Goal: Communication & Community: Answer question/provide support

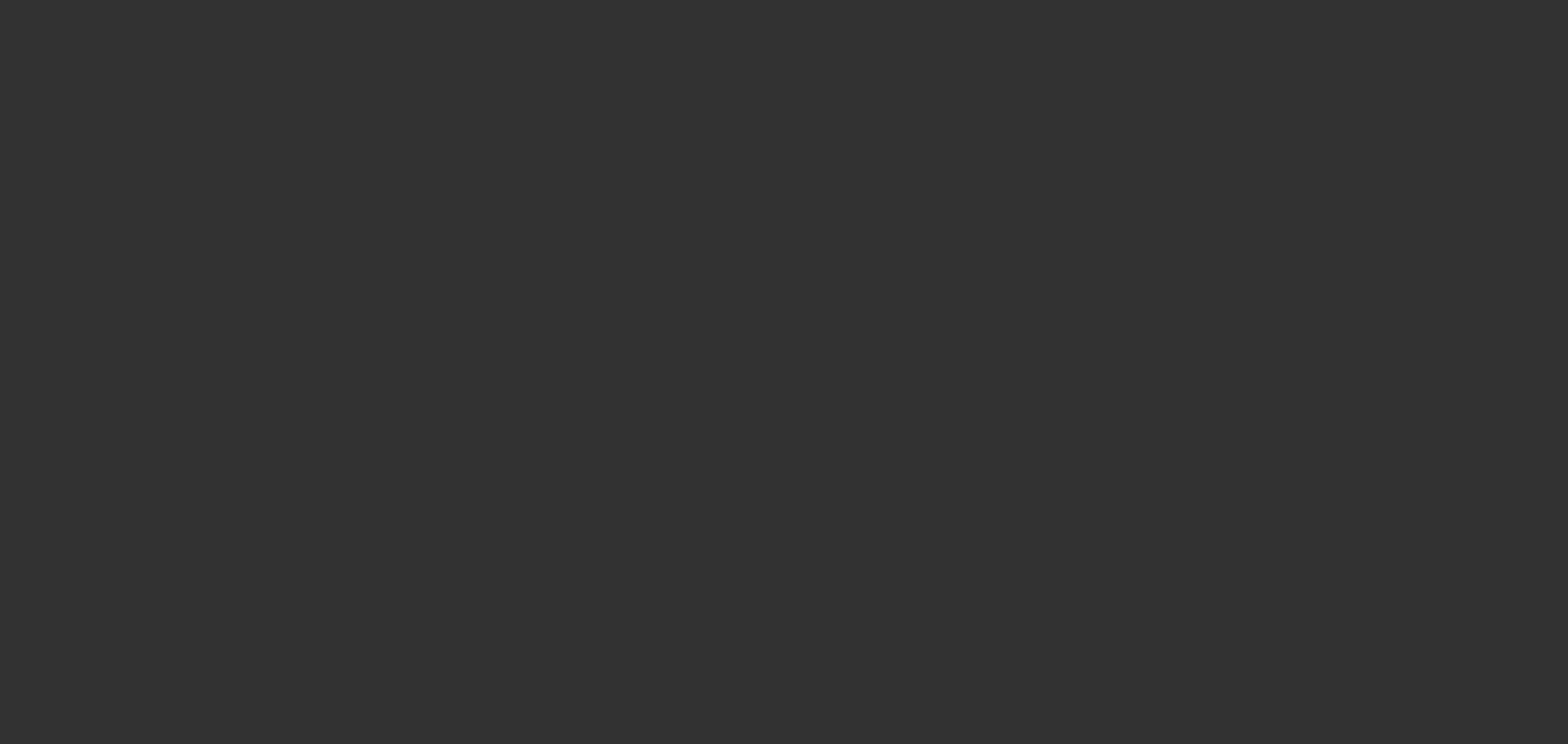
select select "0"
select select "6"
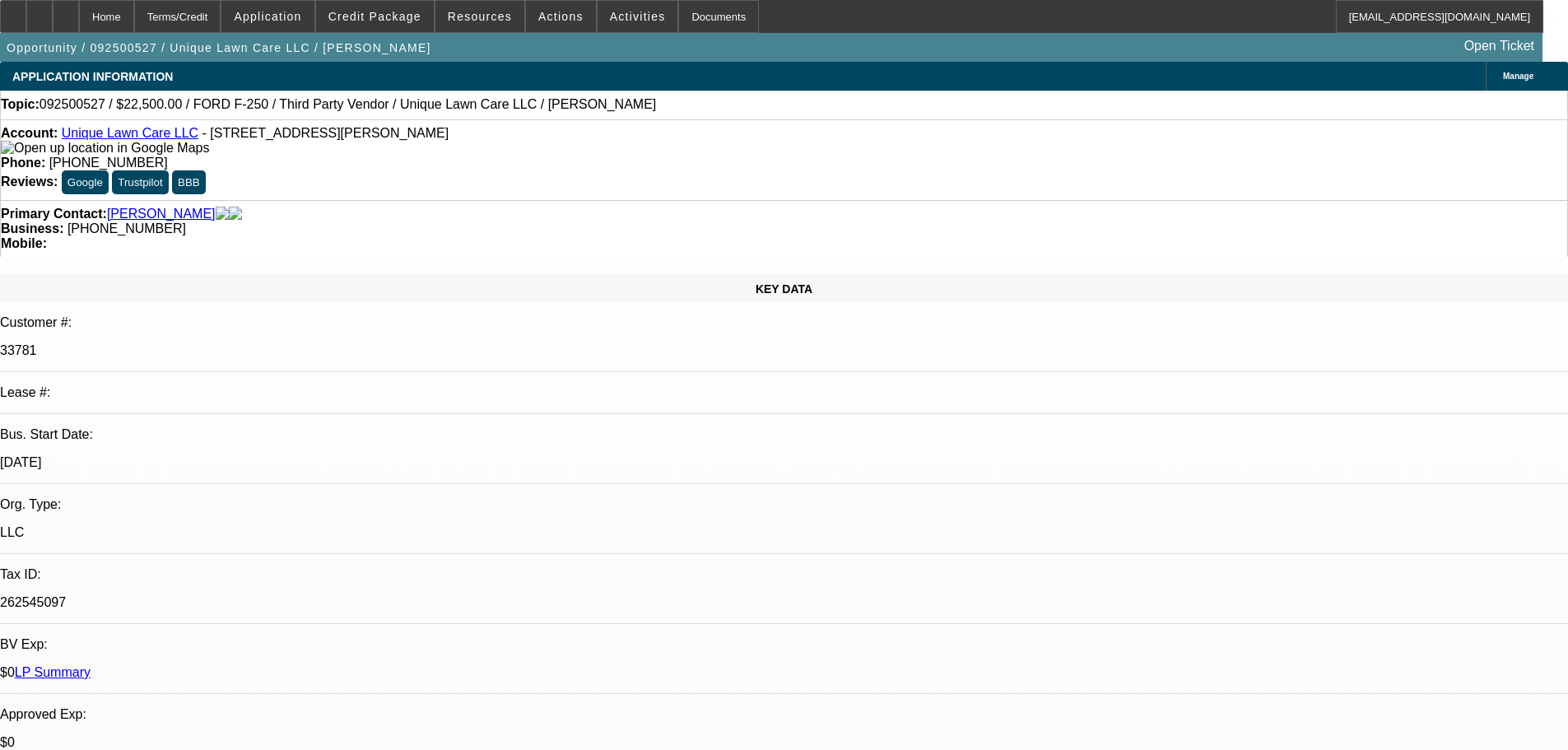
radio input "true"
type textarea "BRAND NEW DEAL WITH ONLY 4 PAYMENTS MADE SO FAR, NO ISSUES FOUND BUT WILL SEE H…"
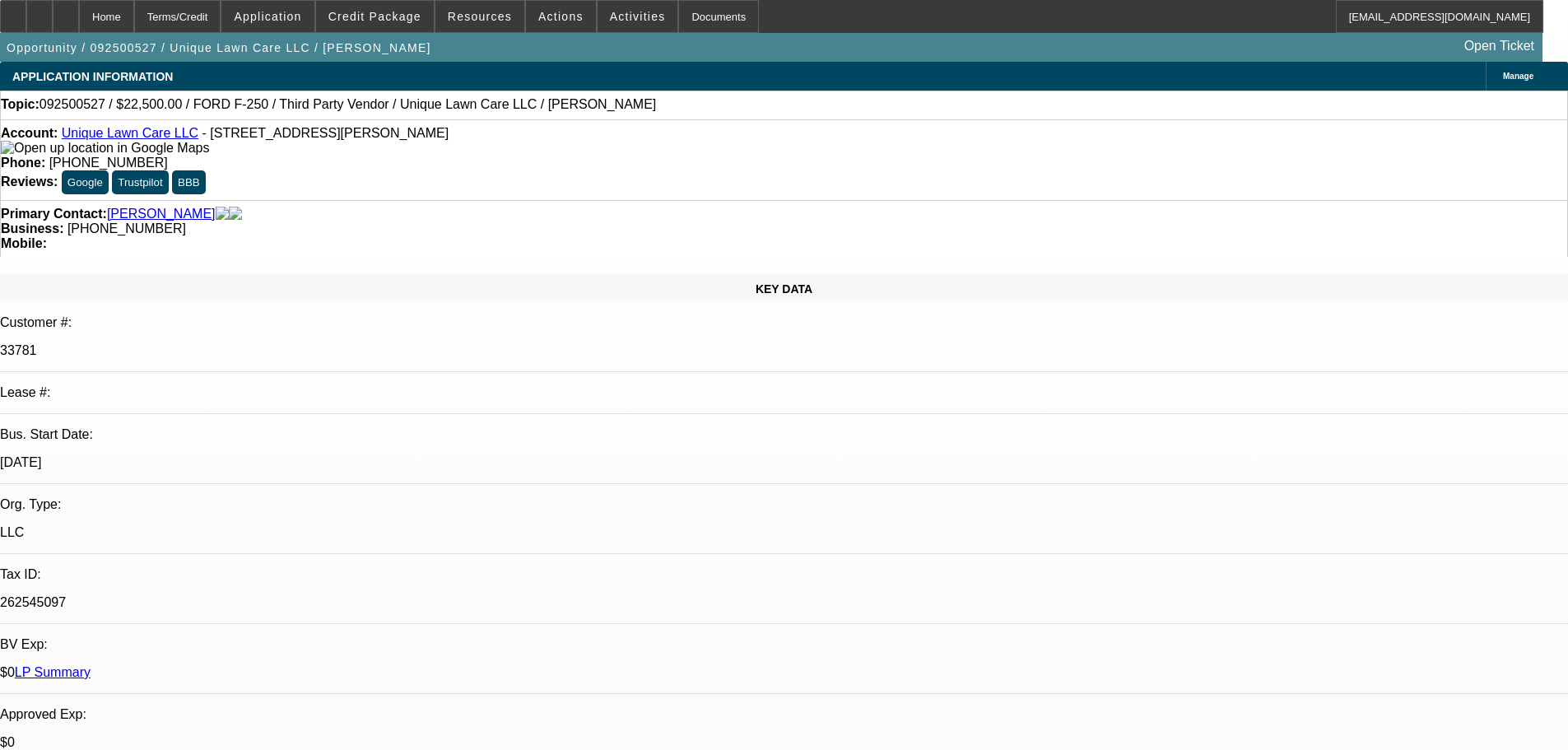
radio input "true"
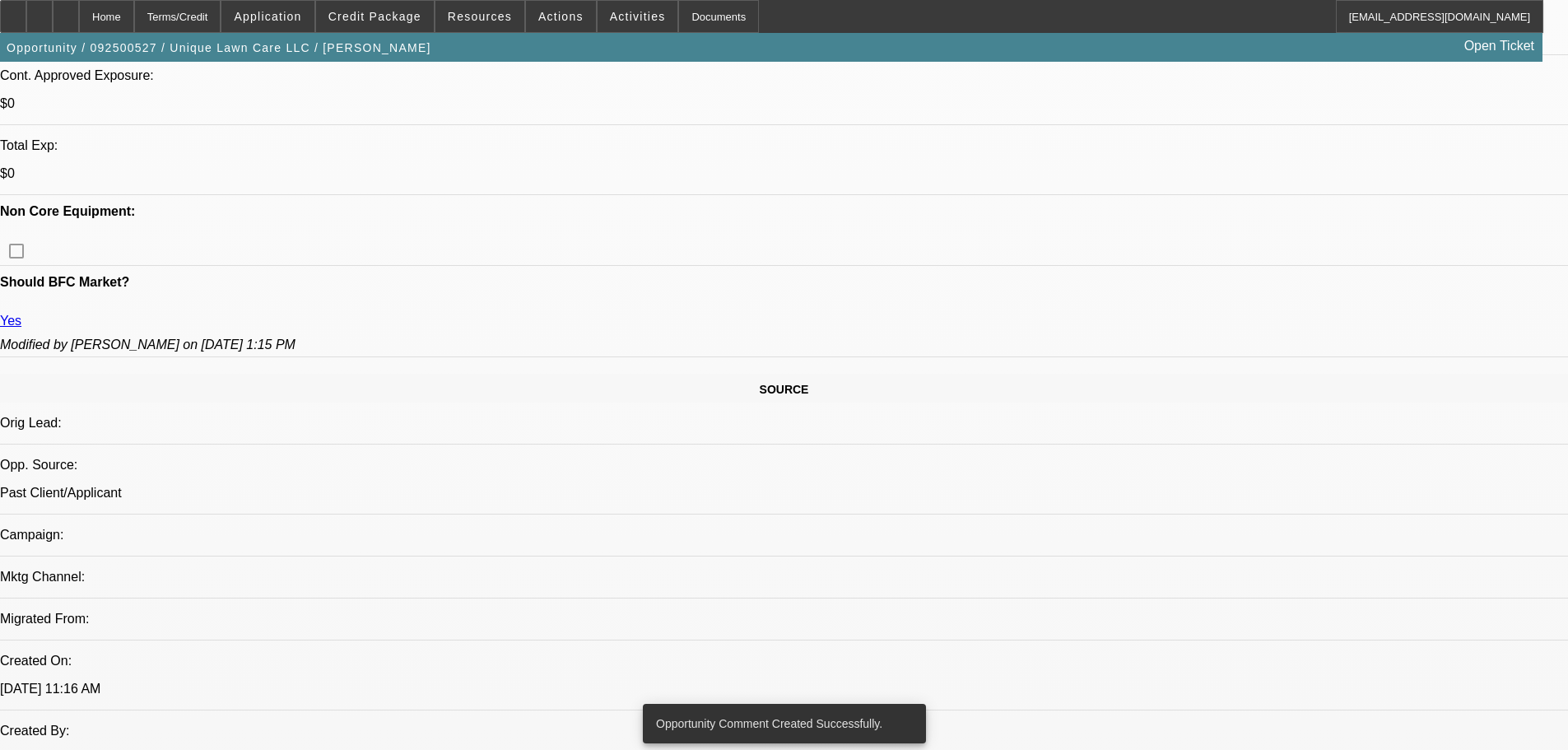
scroll to position [741, 0]
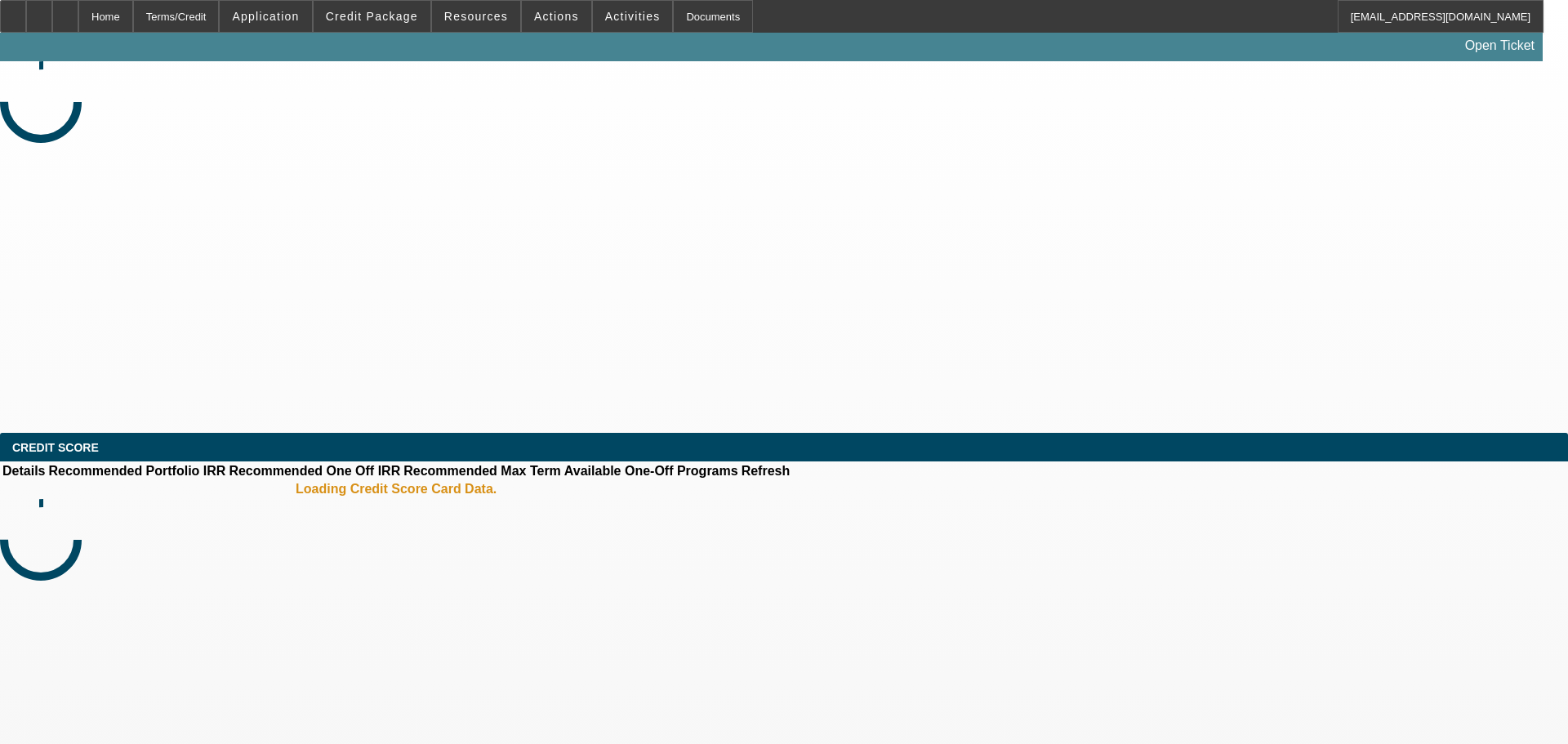
select select "0"
select select "6"
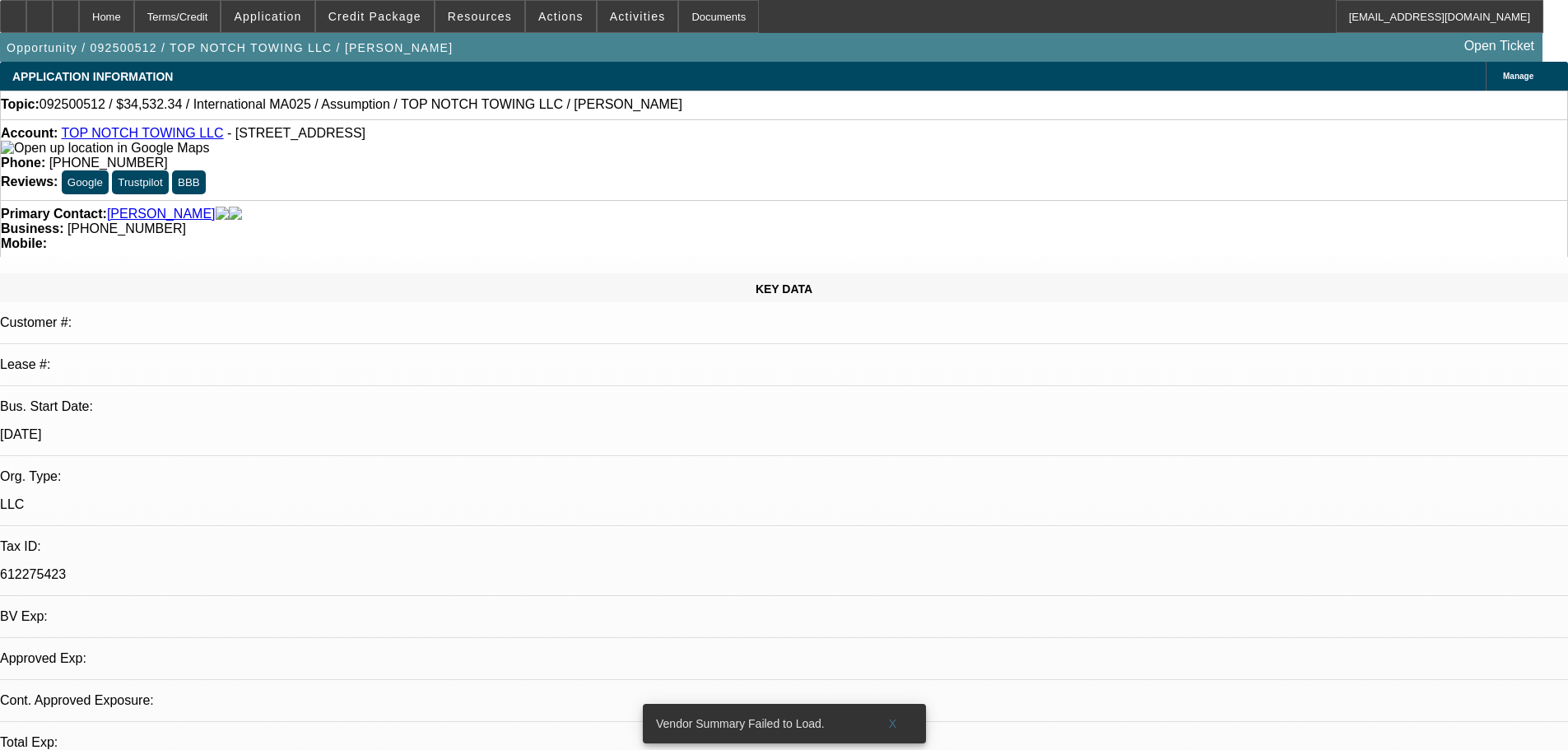
select select "0"
select select "2"
select select "0"
select select "1"
select select "2"
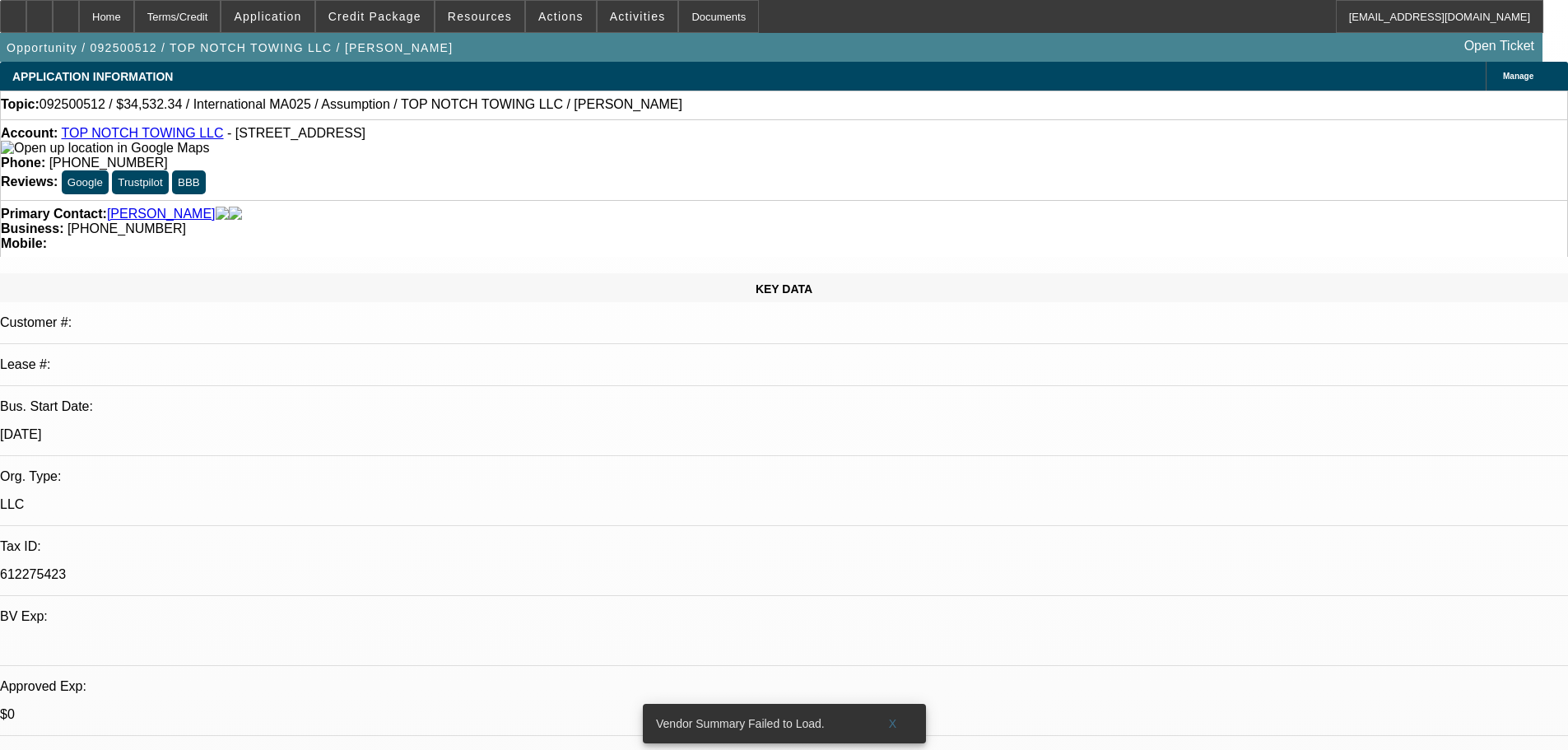
select select "6"
